Goal: Task Accomplishment & Management: Use online tool/utility

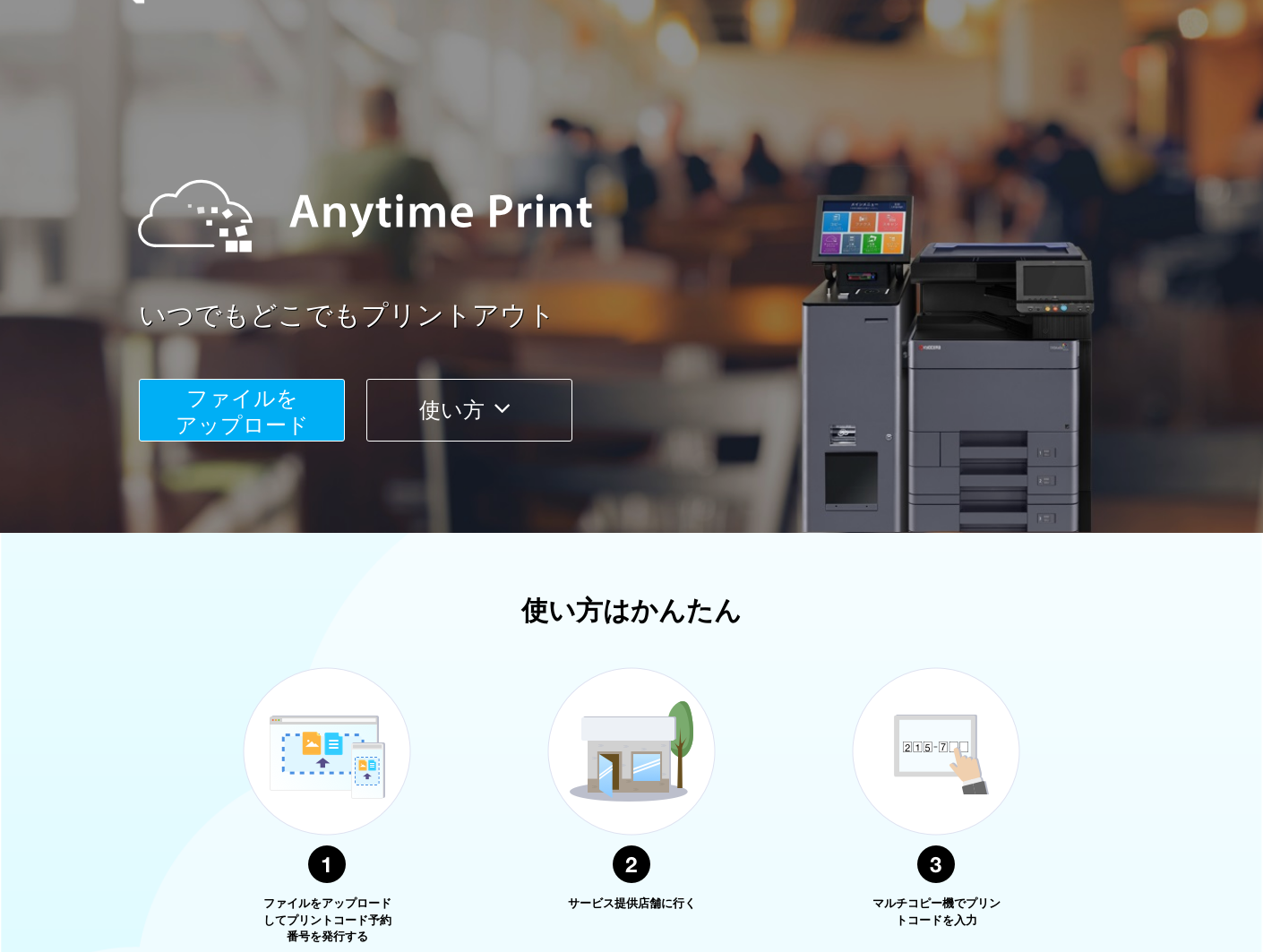
scroll to position [45, 0]
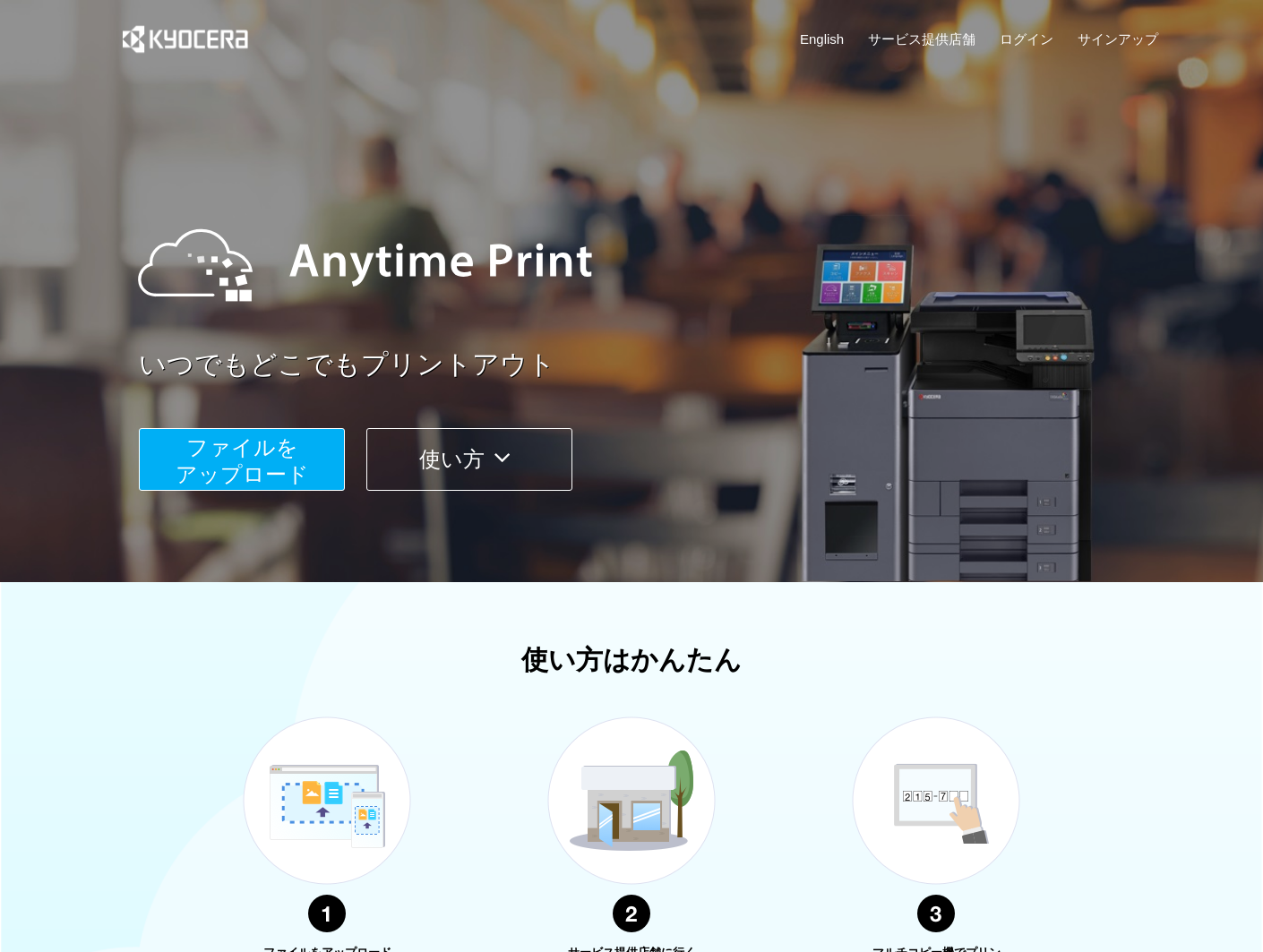
click at [283, 450] on span "ファイルを ​​アップロード" at bounding box center [242, 461] width 133 height 51
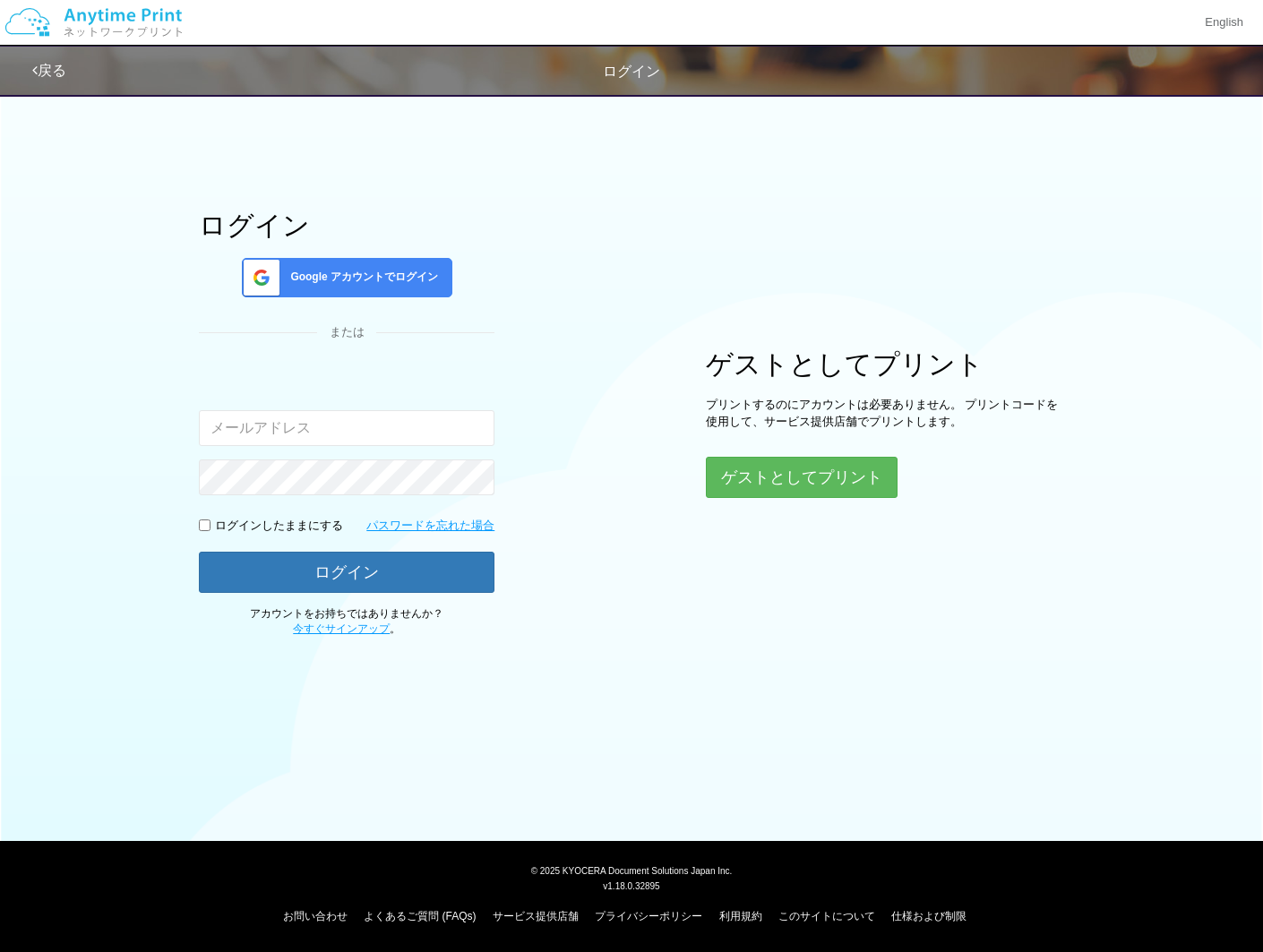
click at [302, 269] on span "Google アカウントでログイン" at bounding box center [360, 277] width 155 height 16
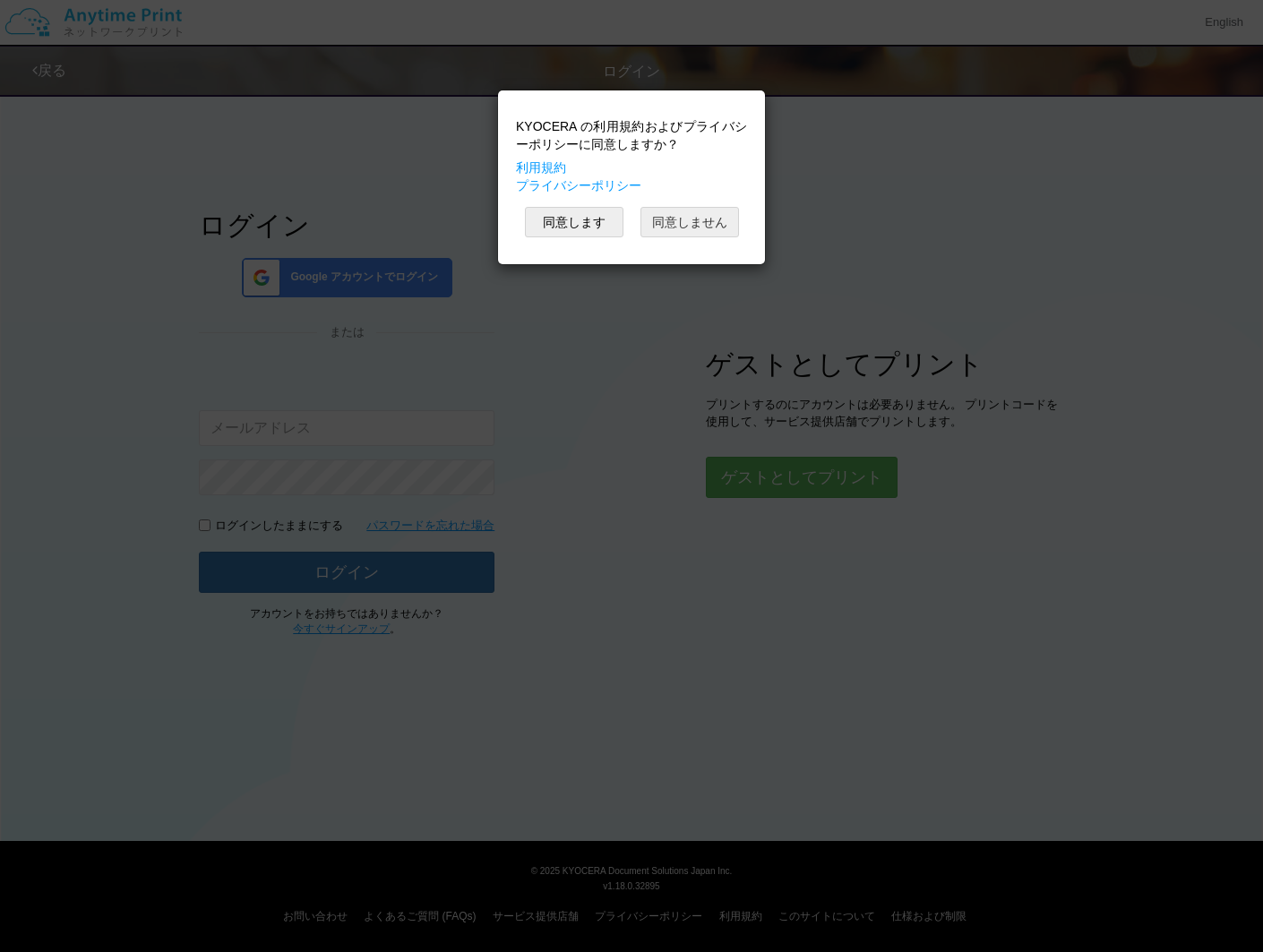
click at [688, 224] on button "同意しません" at bounding box center [689, 221] width 98 height 30
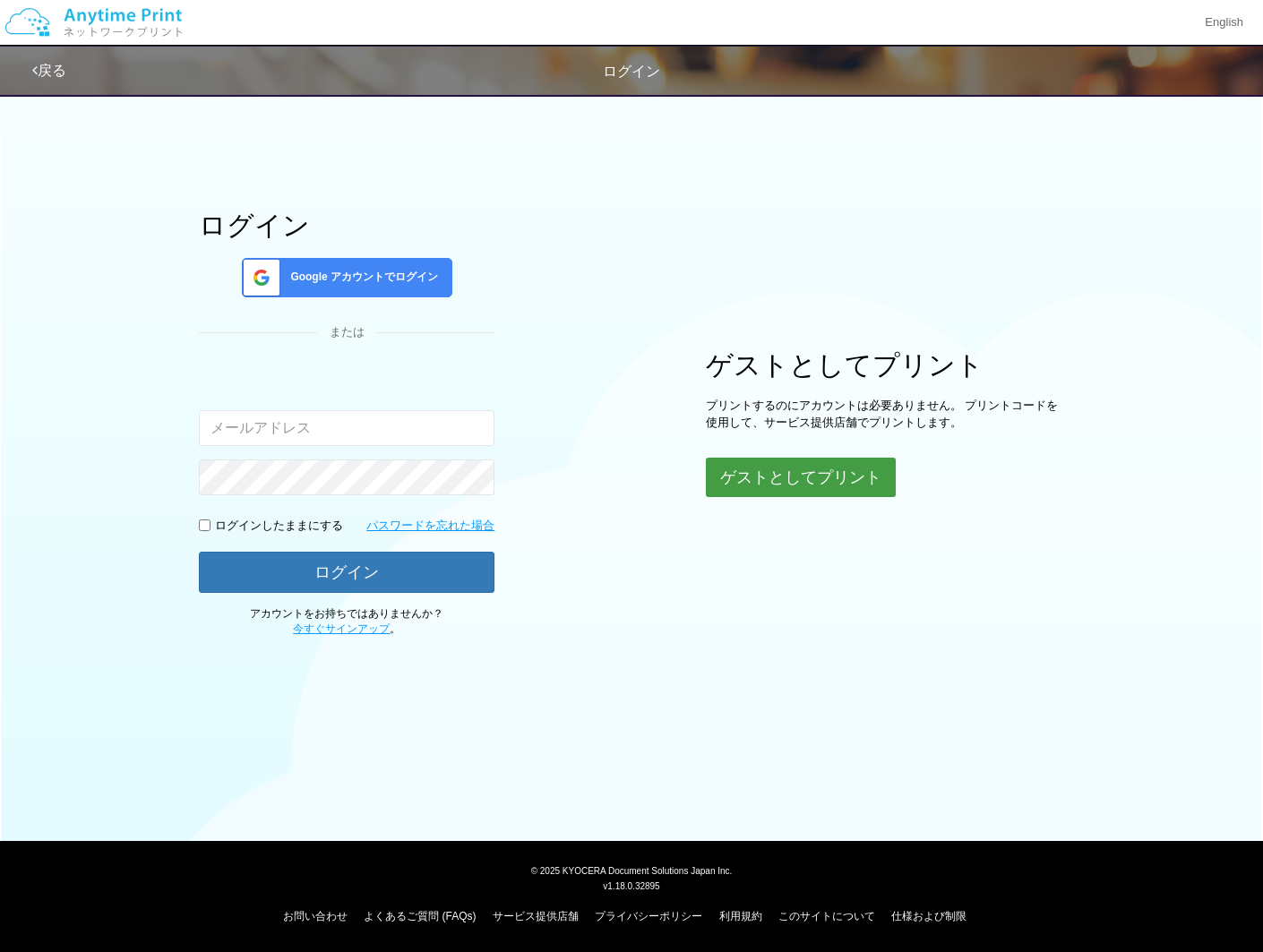
click at [818, 463] on button "ゲストとしてプリント" at bounding box center [801, 477] width 190 height 40
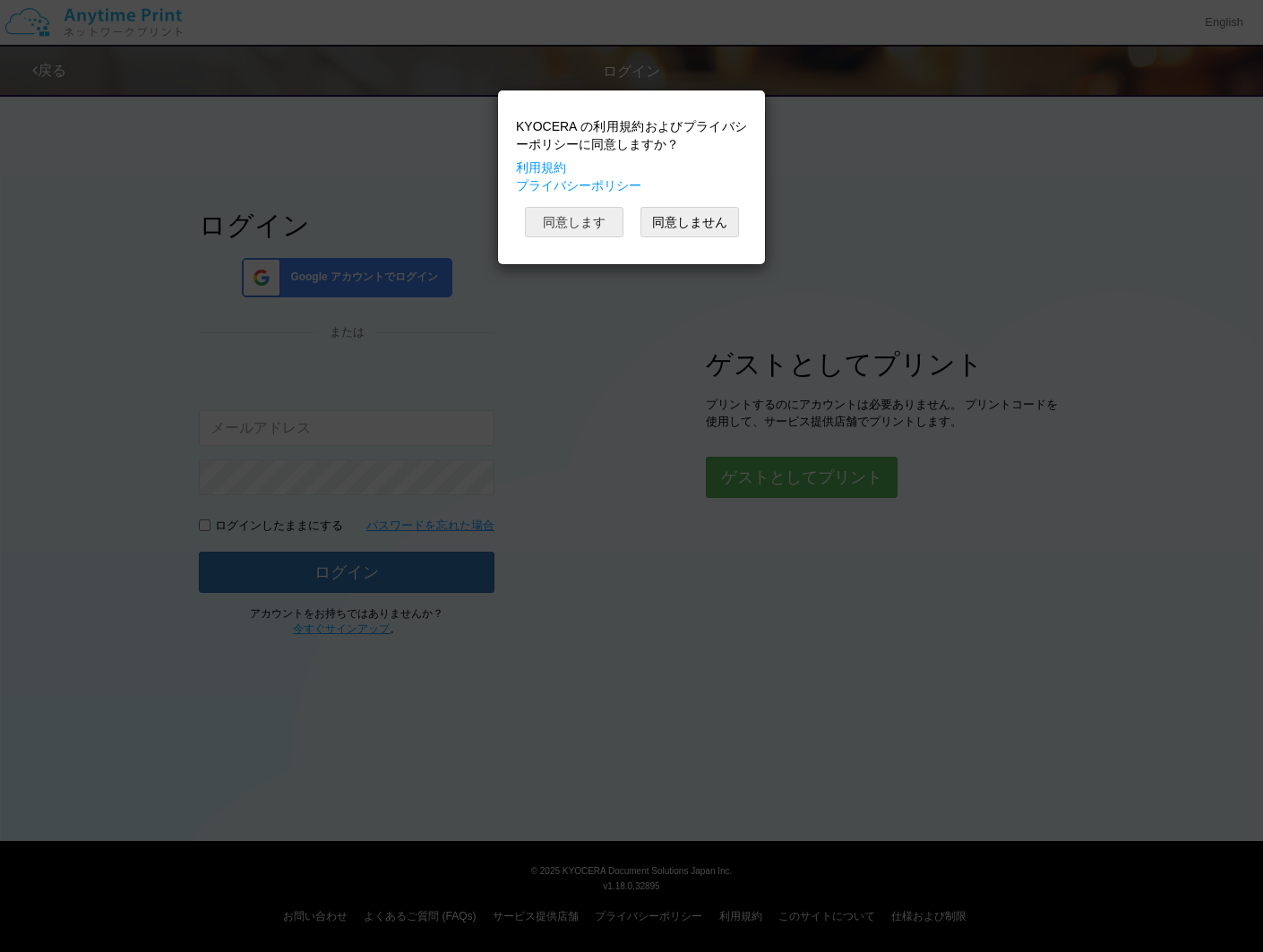
click at [580, 222] on button "同意します" at bounding box center [574, 221] width 98 height 30
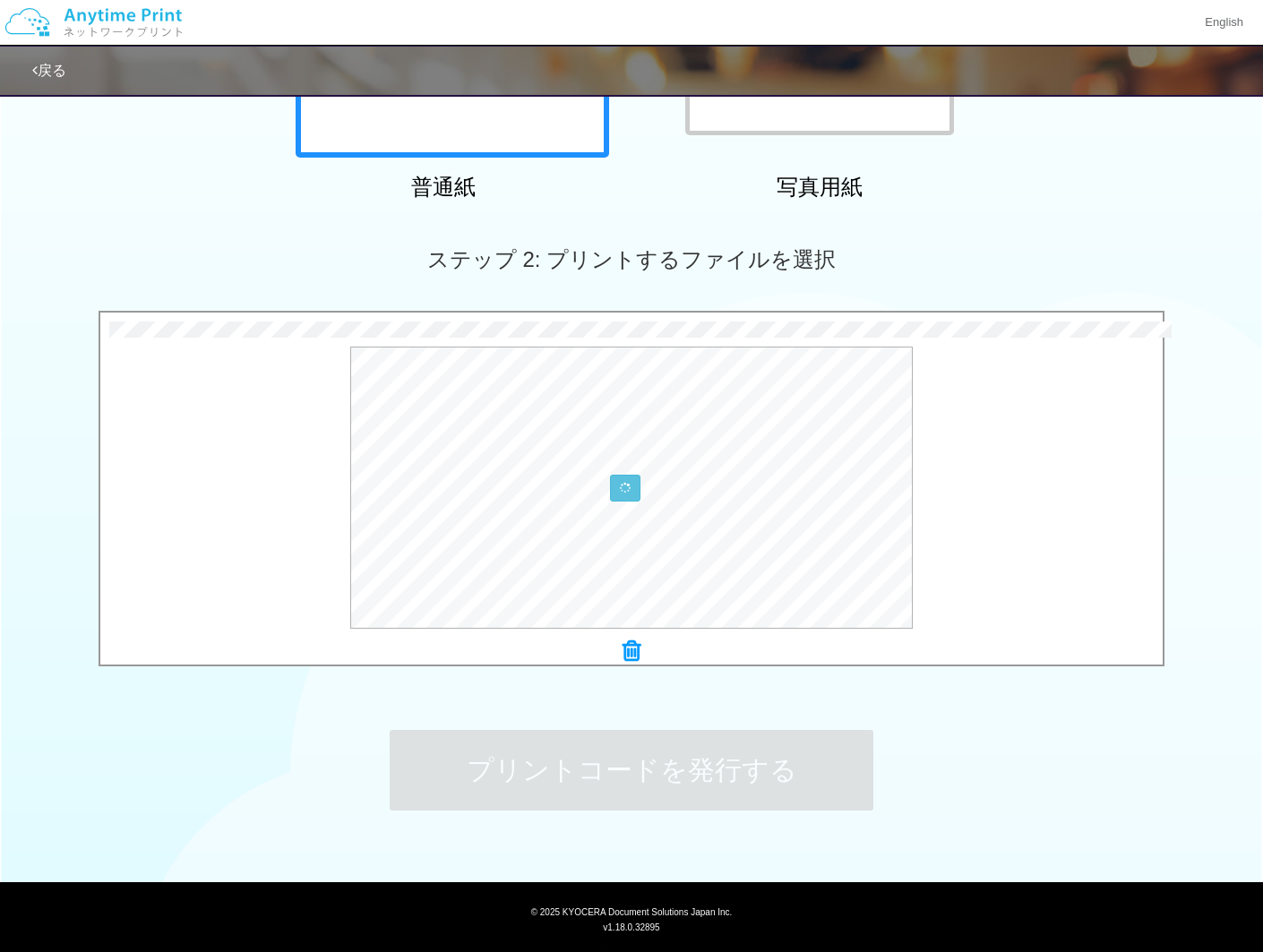
scroll to position [410, 0]
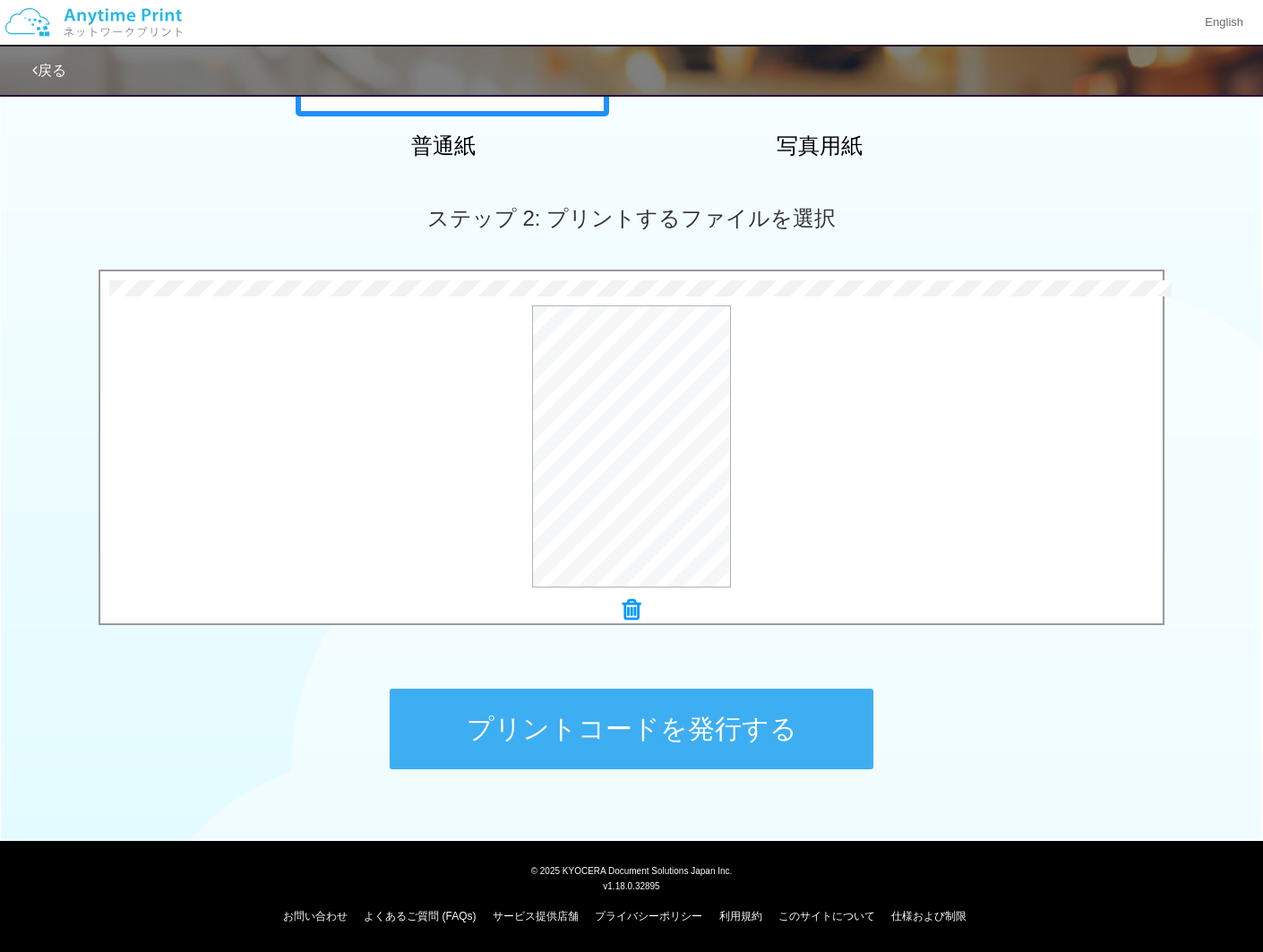
click at [706, 736] on button "プリントコードを発行する" at bounding box center [632, 730] width 484 height 81
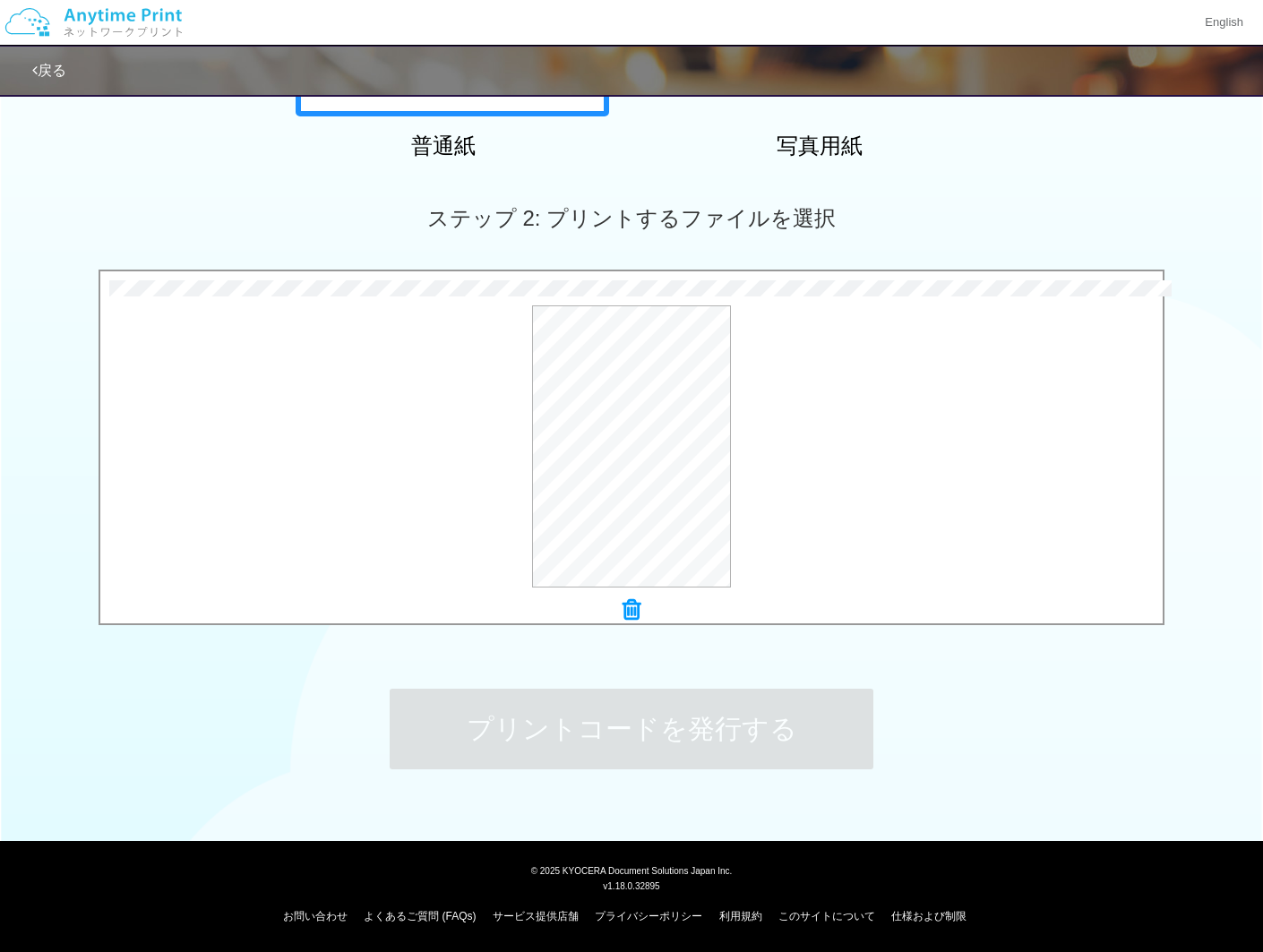
scroll to position [0, 0]
